Goal: Task Accomplishment & Management: Complete application form

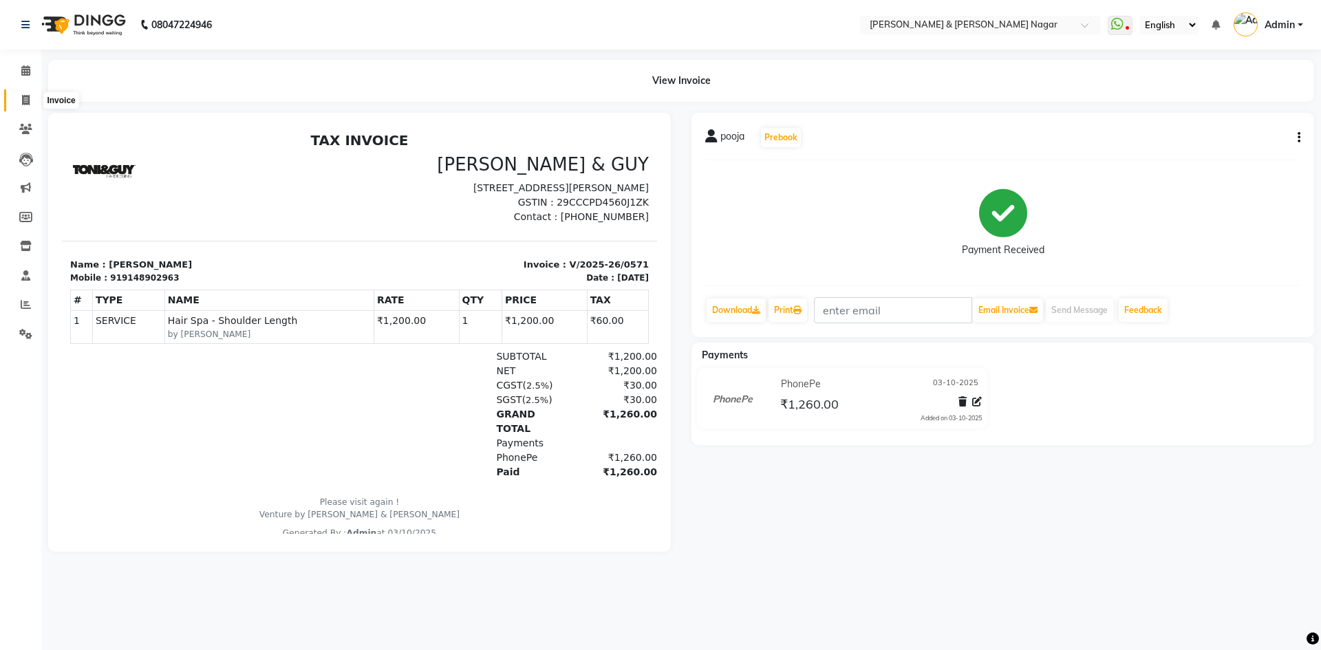
click at [28, 103] on icon at bounding box center [26, 100] width 8 height 10
select select "service"
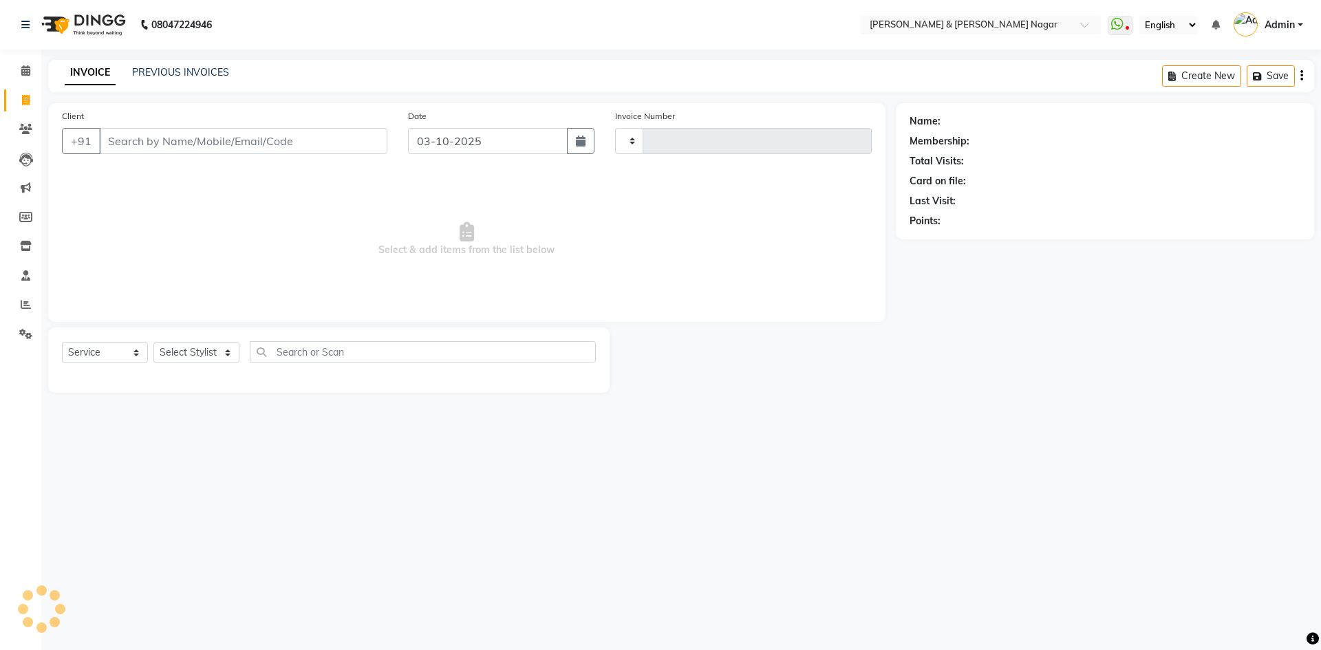
type input "0572"
select select "789"
select select "product"
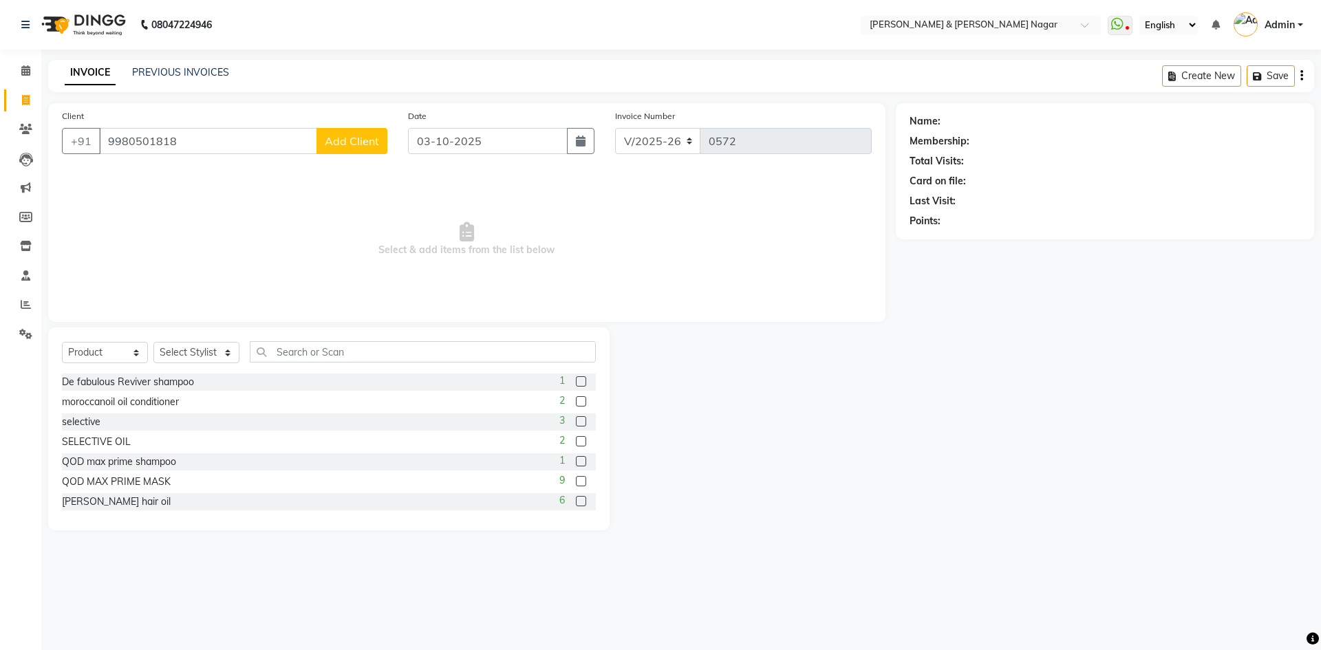
type input "9980501818"
click at [352, 140] on span "Add Client" at bounding box center [352, 141] width 54 height 14
select select "17"
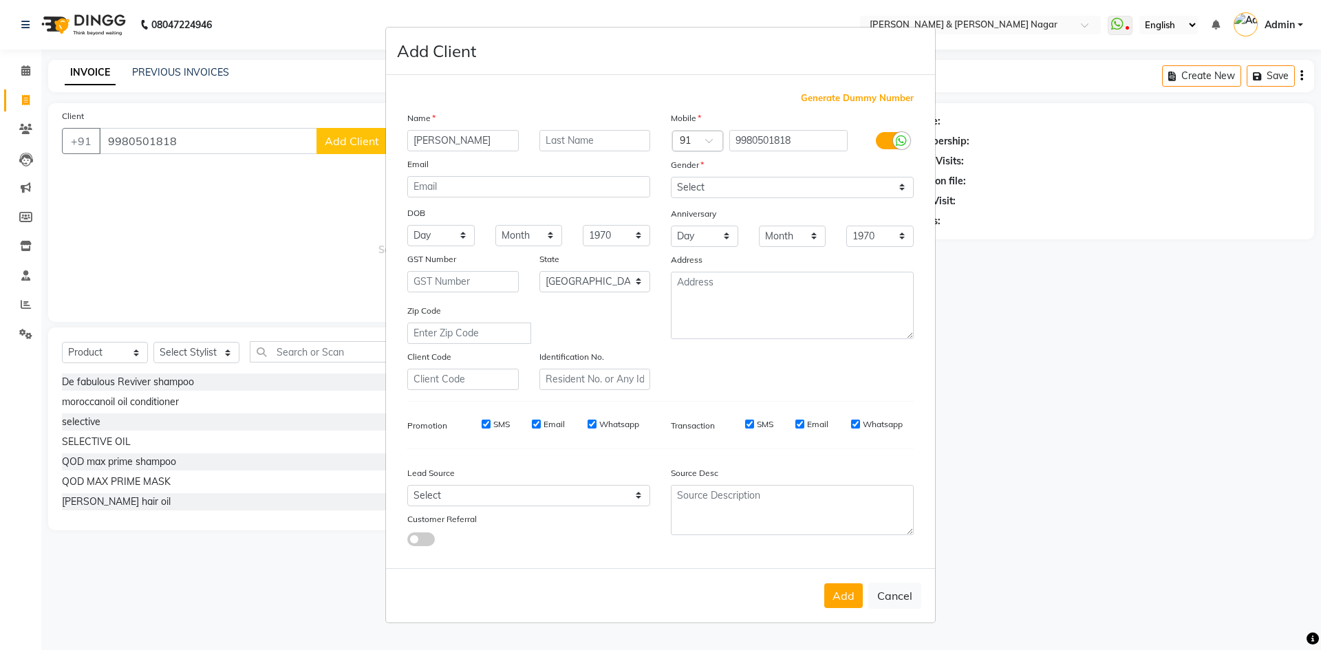
type input "[PERSON_NAME]"
click at [904, 189] on select "Select [DEMOGRAPHIC_DATA] [DEMOGRAPHIC_DATA] Other Prefer Not To Say" at bounding box center [792, 187] width 243 height 21
select select "[DEMOGRAPHIC_DATA]"
click at [671, 177] on select "Select [DEMOGRAPHIC_DATA] [DEMOGRAPHIC_DATA] Other Prefer Not To Say" at bounding box center [792, 187] width 243 height 21
drag, startPoint x: 853, startPoint y: 599, endPoint x: 845, endPoint y: 594, distance: 9.0
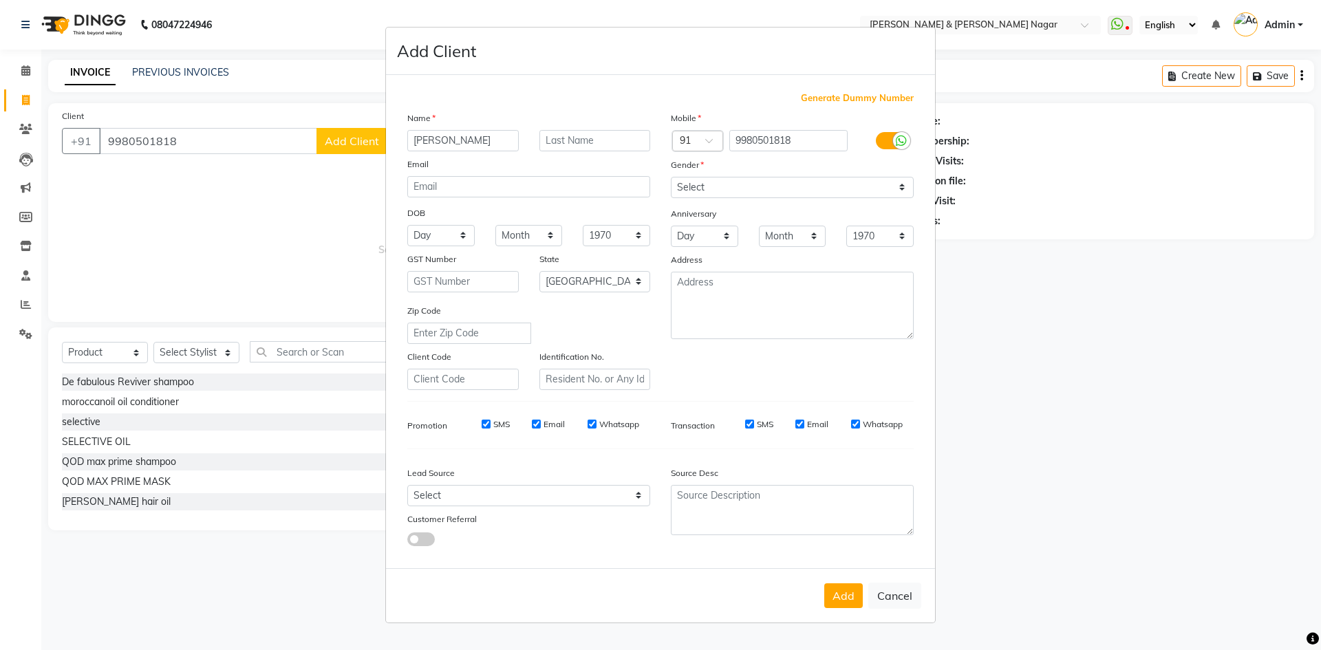
click at [849, 595] on button "Add" at bounding box center [843, 595] width 39 height 25
select select
select select "null"
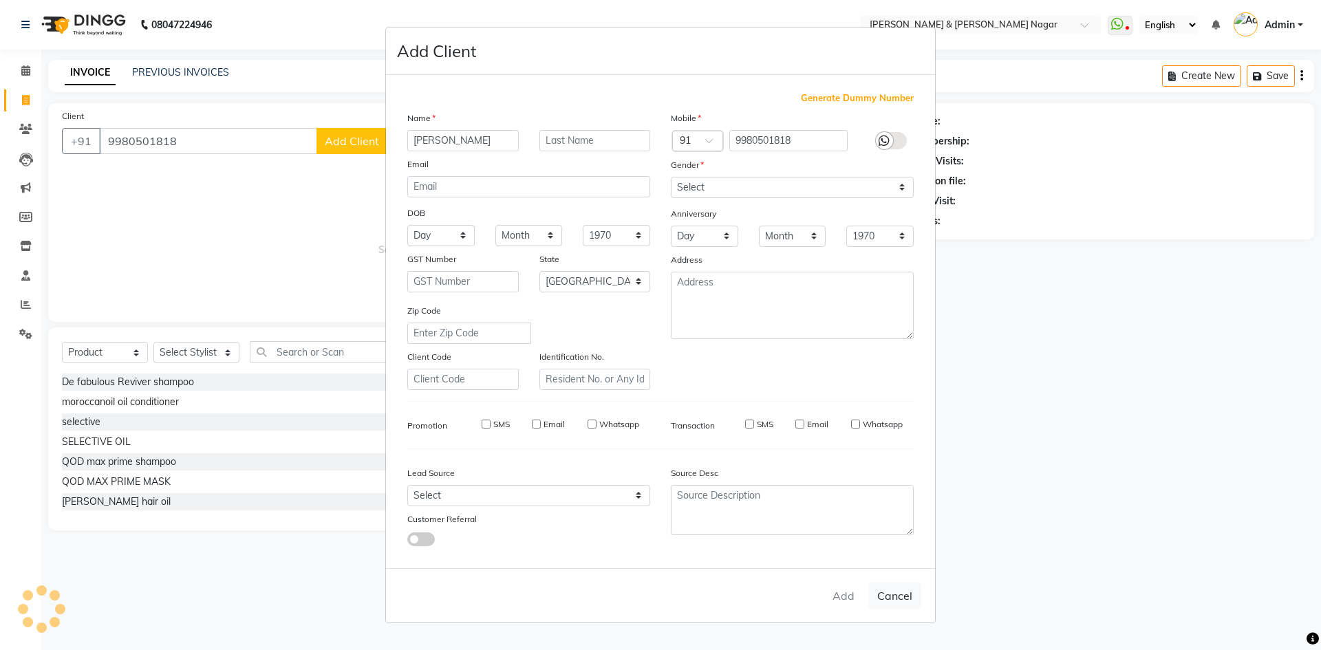
select select
checkbox input "false"
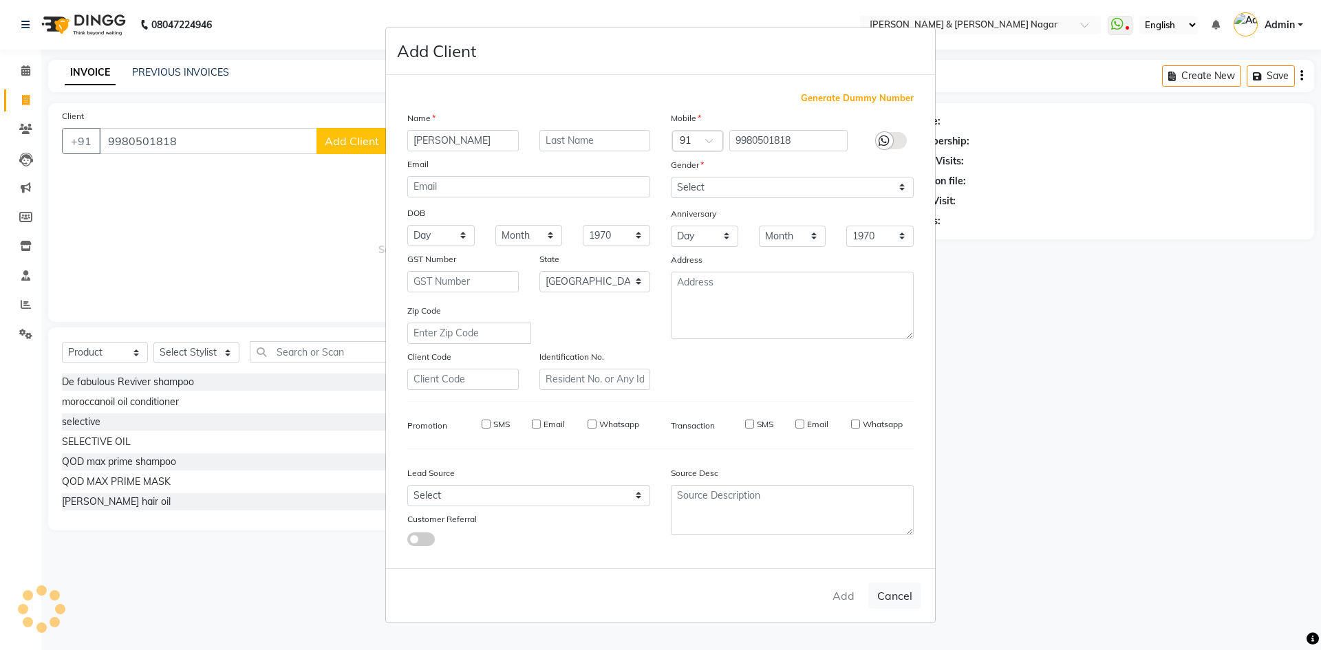
checkbox input "false"
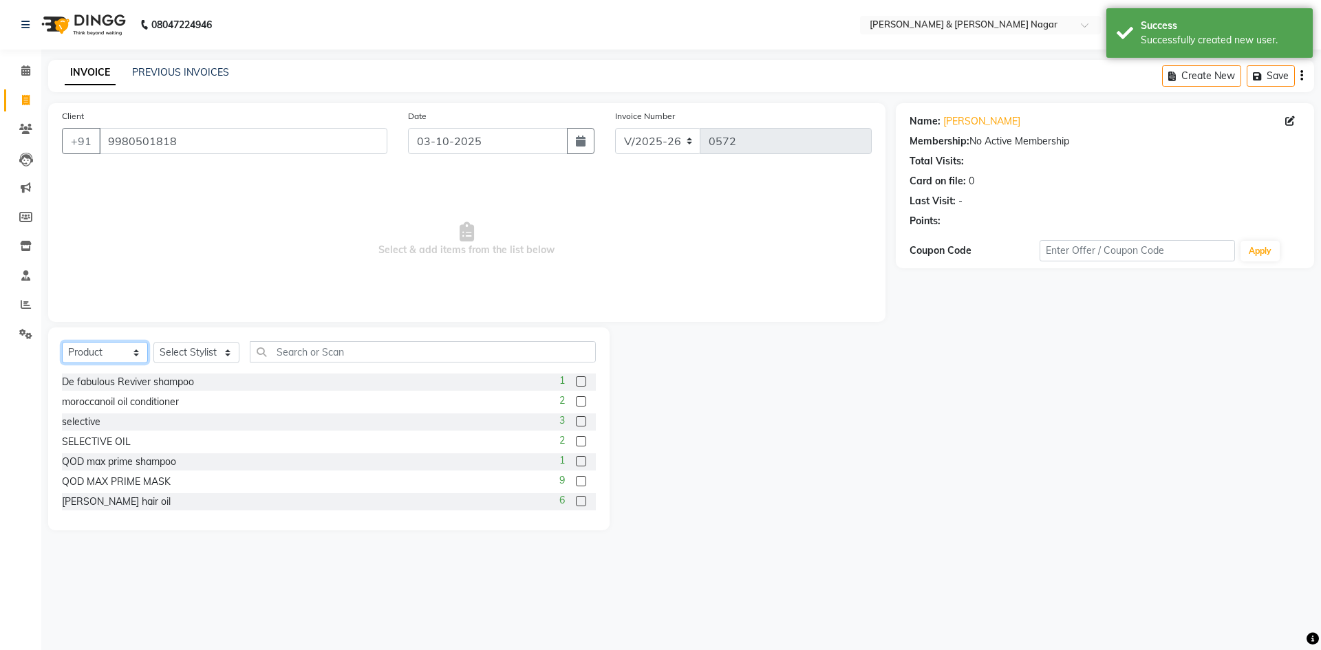
click at [135, 357] on select "Select Service Product Membership Package Voucher Prepaid Gift Card" at bounding box center [105, 352] width 86 height 21
select select "service"
click at [62, 342] on select "Select Service Product Membership Package Voucher Prepaid Gift Card" at bounding box center [105, 352] width 86 height 21
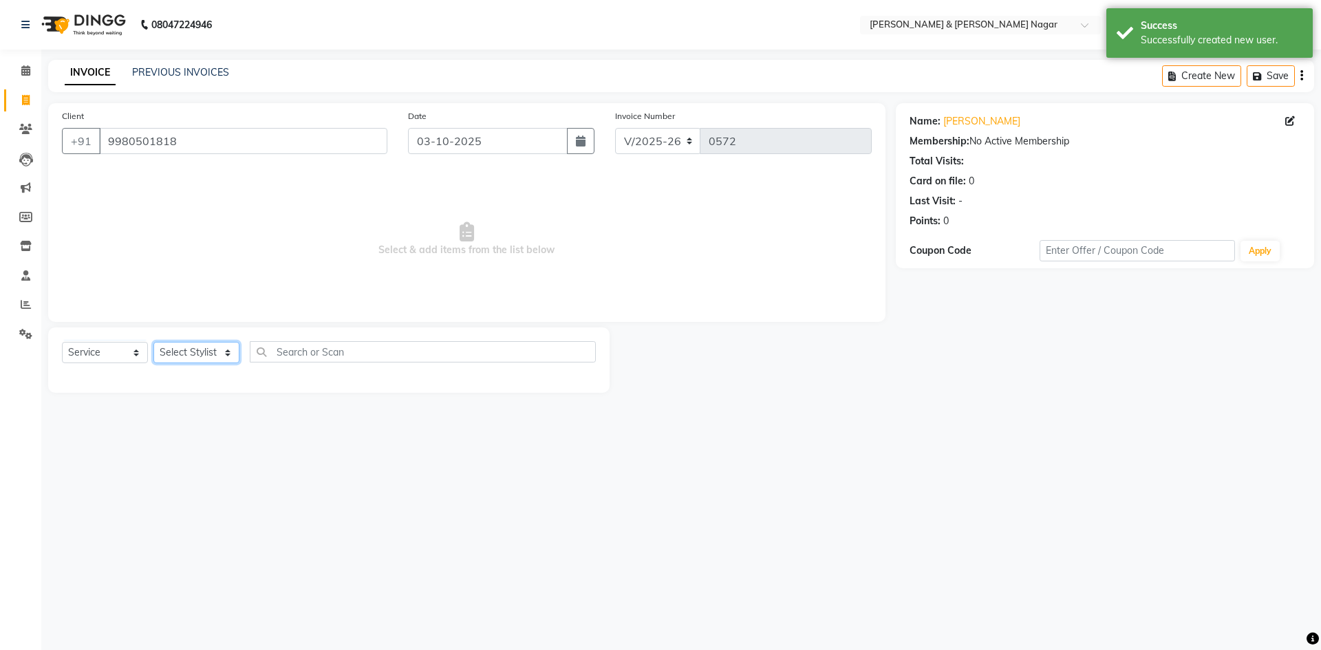
click at [226, 354] on select "Select Stylist ANIKASH [PERSON_NAME] Manager [PERSON_NAME] [PERSON_NAME]" at bounding box center [196, 352] width 86 height 21
select select "55200"
click at [153, 342] on select "Select Stylist ANIKASH [PERSON_NAME] Manager [PERSON_NAME] [PERSON_NAME]" at bounding box center [196, 352] width 86 height 21
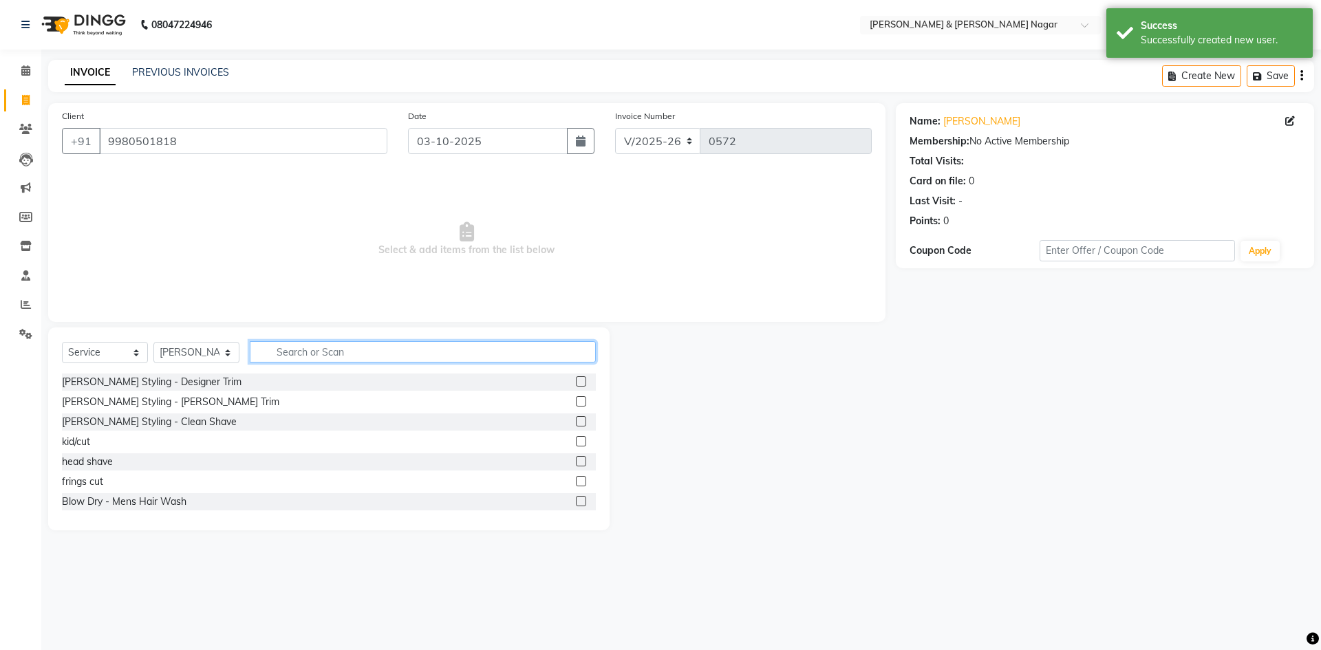
click at [345, 353] on input "text" at bounding box center [423, 351] width 346 height 21
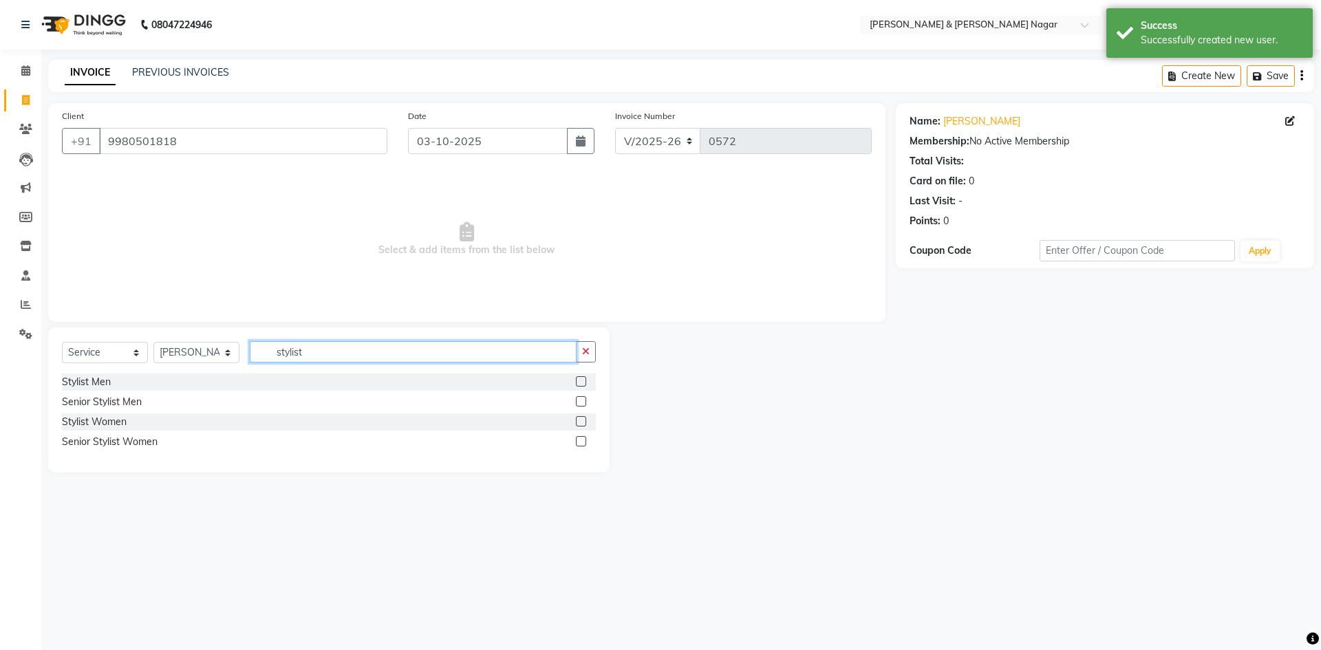
type input "stylist"
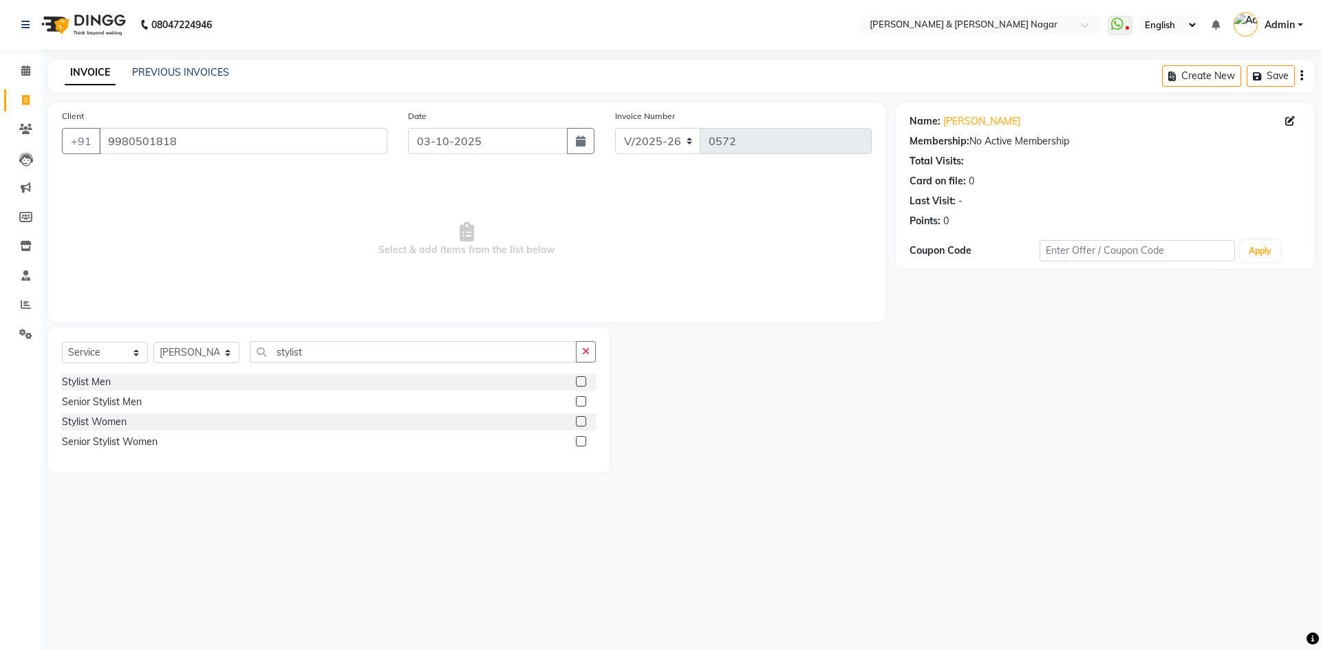
click at [582, 439] on label at bounding box center [581, 441] width 10 height 10
click at [582, 439] on input "checkbox" at bounding box center [580, 442] width 9 height 9
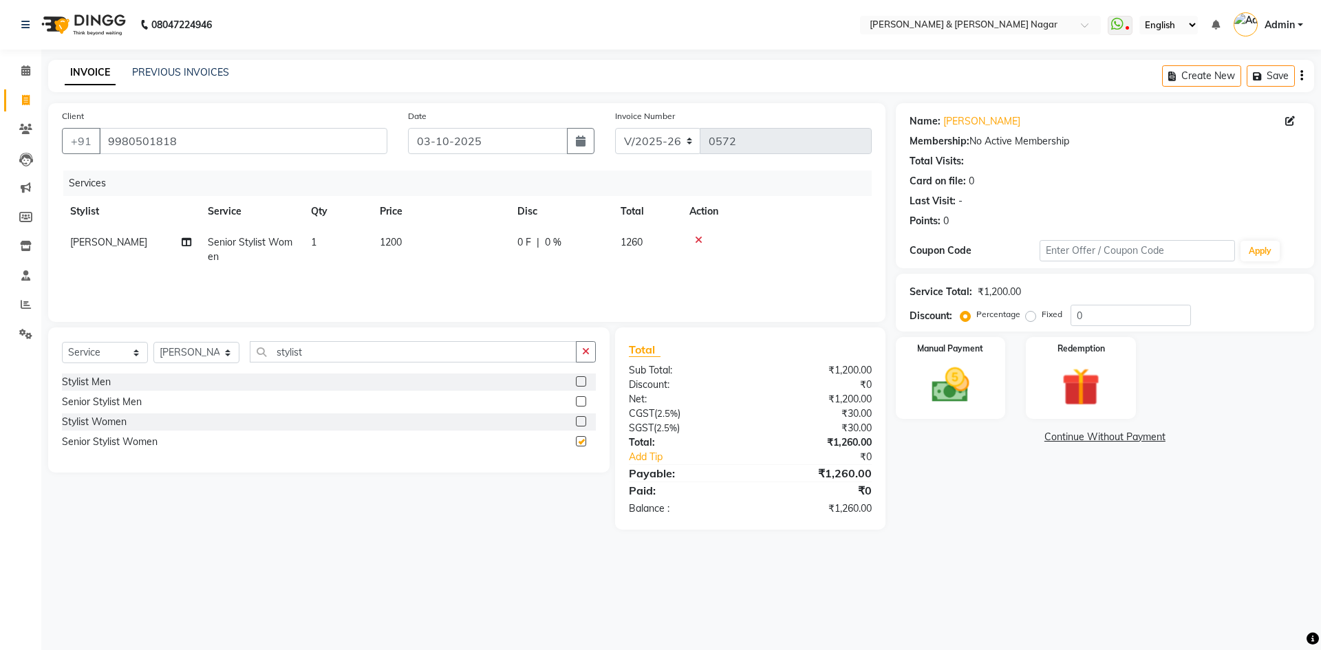
checkbox input "false"
click at [946, 389] on img at bounding box center [951, 385] width 64 height 45
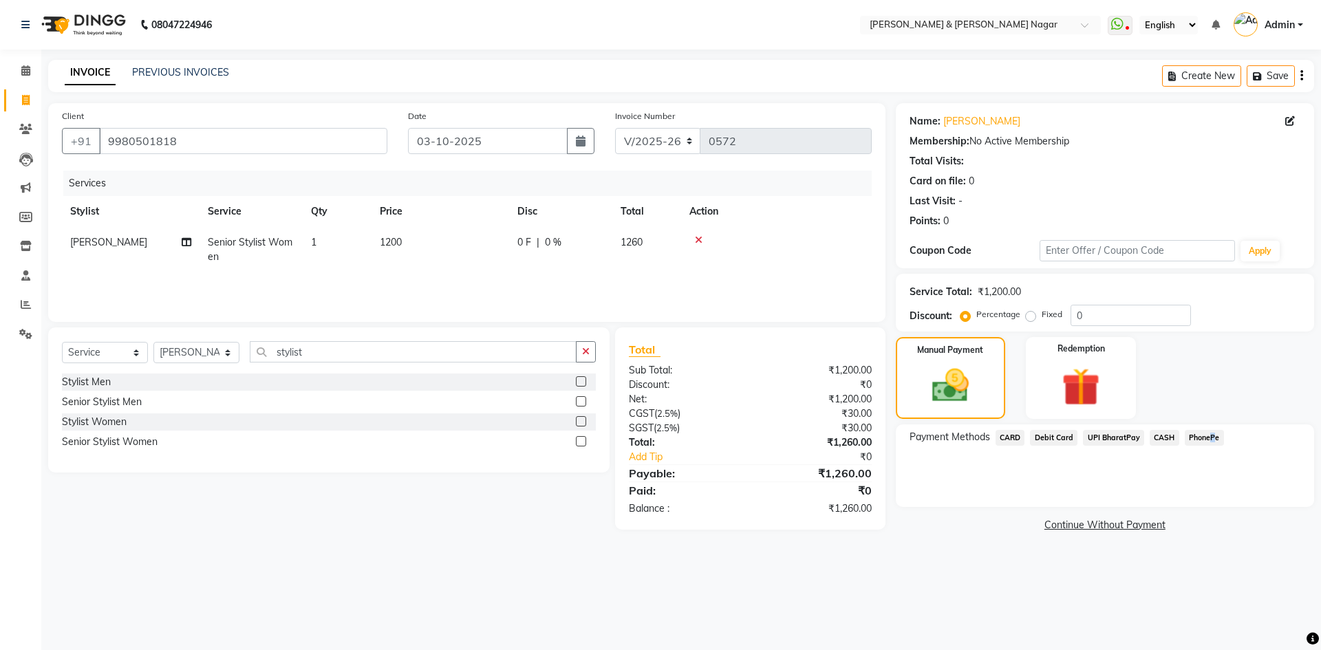
drag, startPoint x: 1207, startPoint y: 437, endPoint x: 1203, endPoint y: 448, distance: 11.8
click at [1206, 437] on span "PhonePe" at bounding box center [1204, 438] width 39 height 16
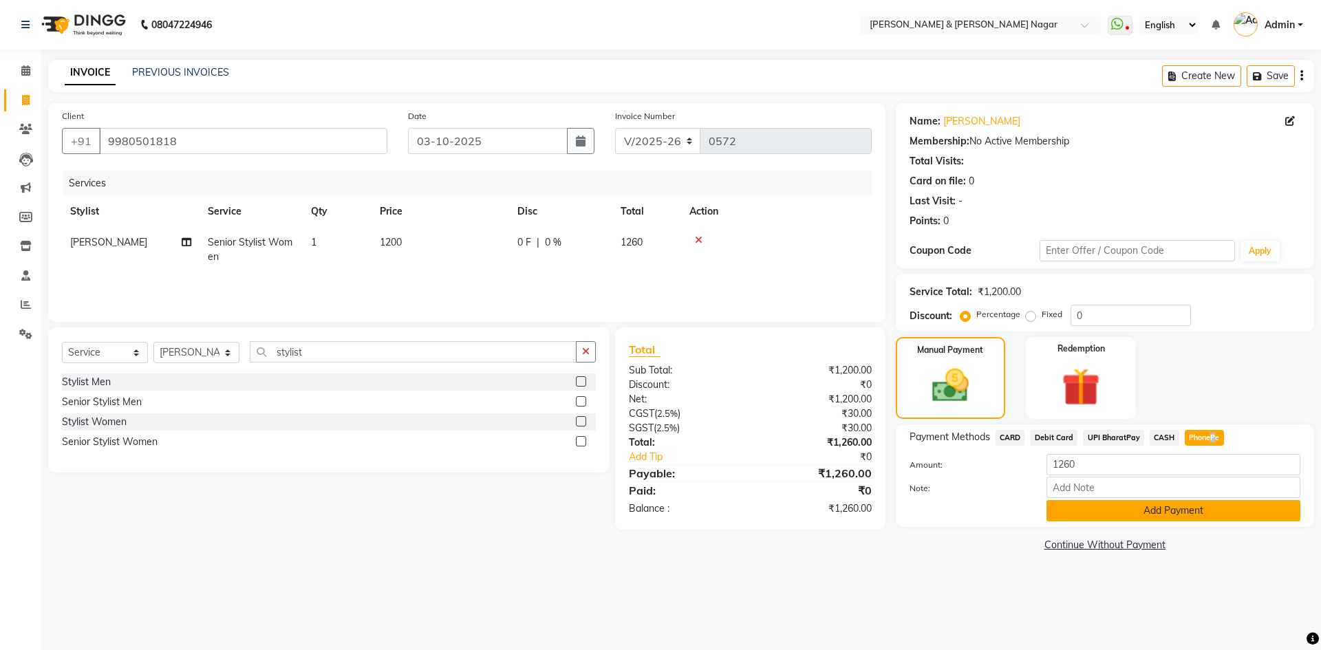
click at [1193, 513] on button "Add Payment" at bounding box center [1174, 510] width 254 height 21
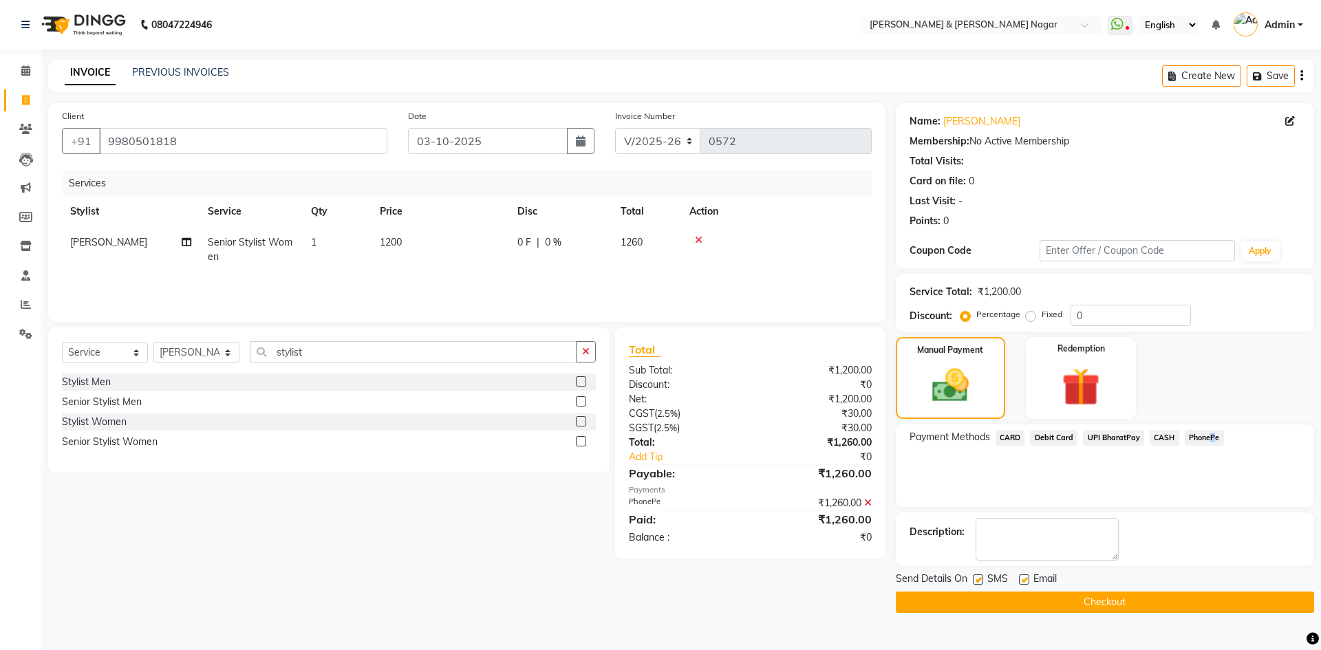
click at [1188, 599] on button "Checkout" at bounding box center [1105, 602] width 418 height 21
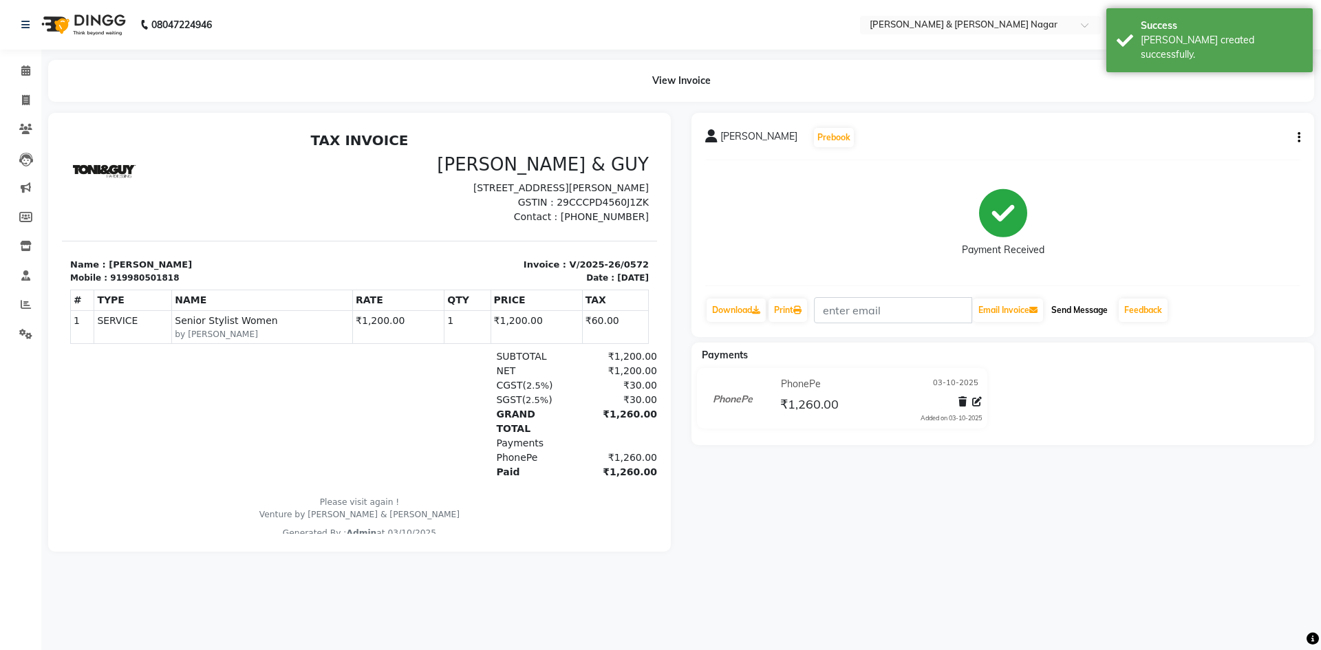
click at [1081, 308] on button "Send Message" at bounding box center [1079, 310] width 67 height 23
